Goal: Use online tool/utility: Utilize a website feature to perform a specific function

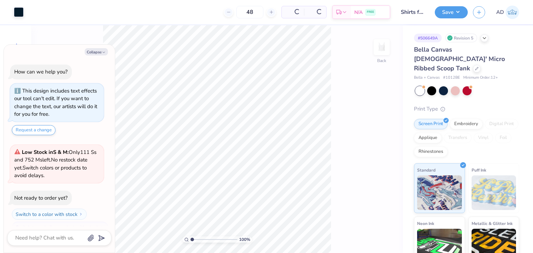
scroll to position [11, 0]
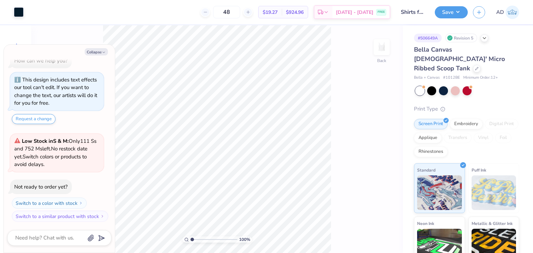
click at [102, 46] on div "Collapse How can we help you? This design includes text effects our tool can't …" at bounding box center [59, 149] width 111 height 208
click at [100, 50] on button "Collapse" at bounding box center [96, 51] width 23 height 7
type textarea "x"
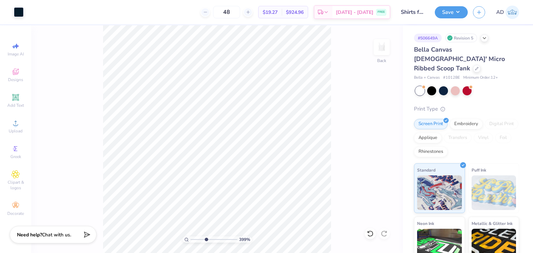
drag, startPoint x: 192, startPoint y: 240, endPoint x: 206, endPoint y: 247, distance: 15.2
type input "3.99"
click at [206, 243] on input "range" at bounding box center [213, 240] width 47 height 6
type input "0.20"
type input "0.31"
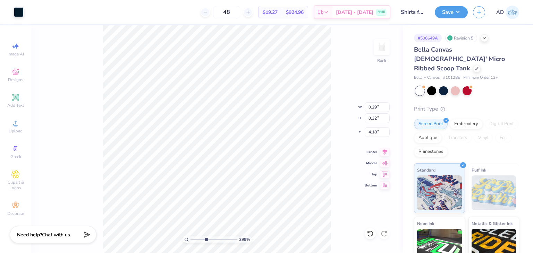
type input "1.37"
